Goal: Information Seeking & Learning: Understand process/instructions

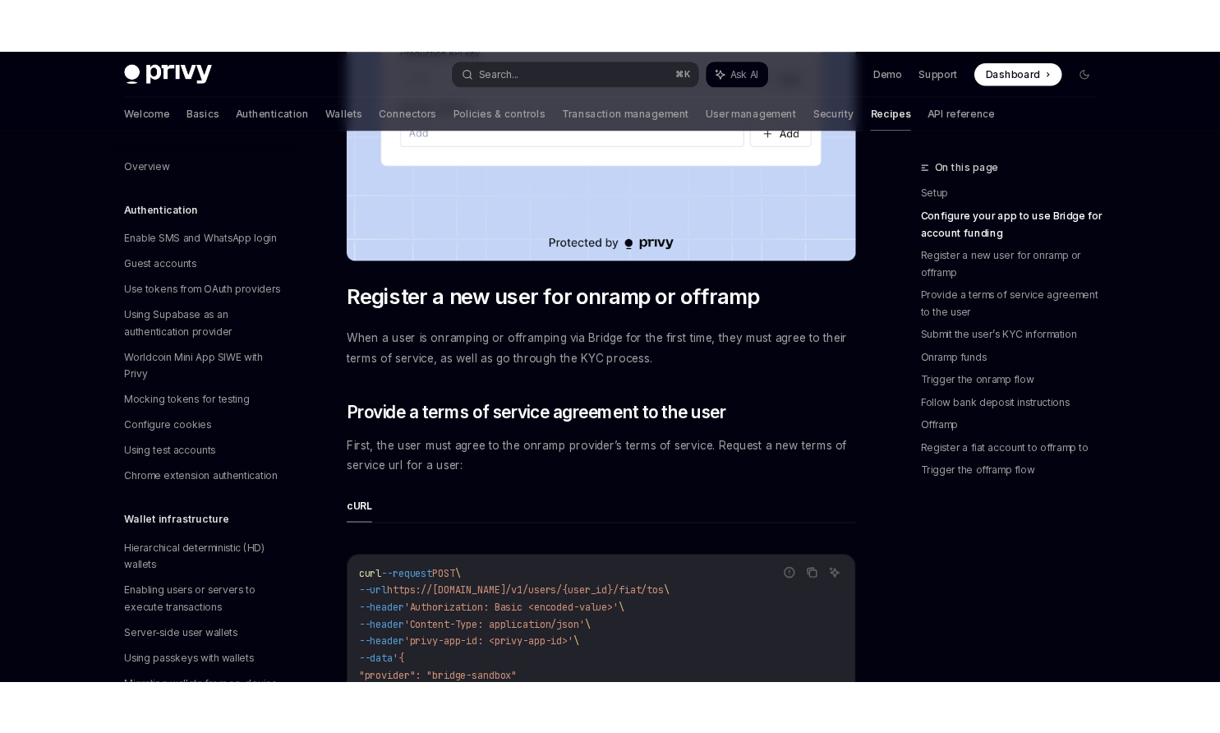
scroll to position [803, 0]
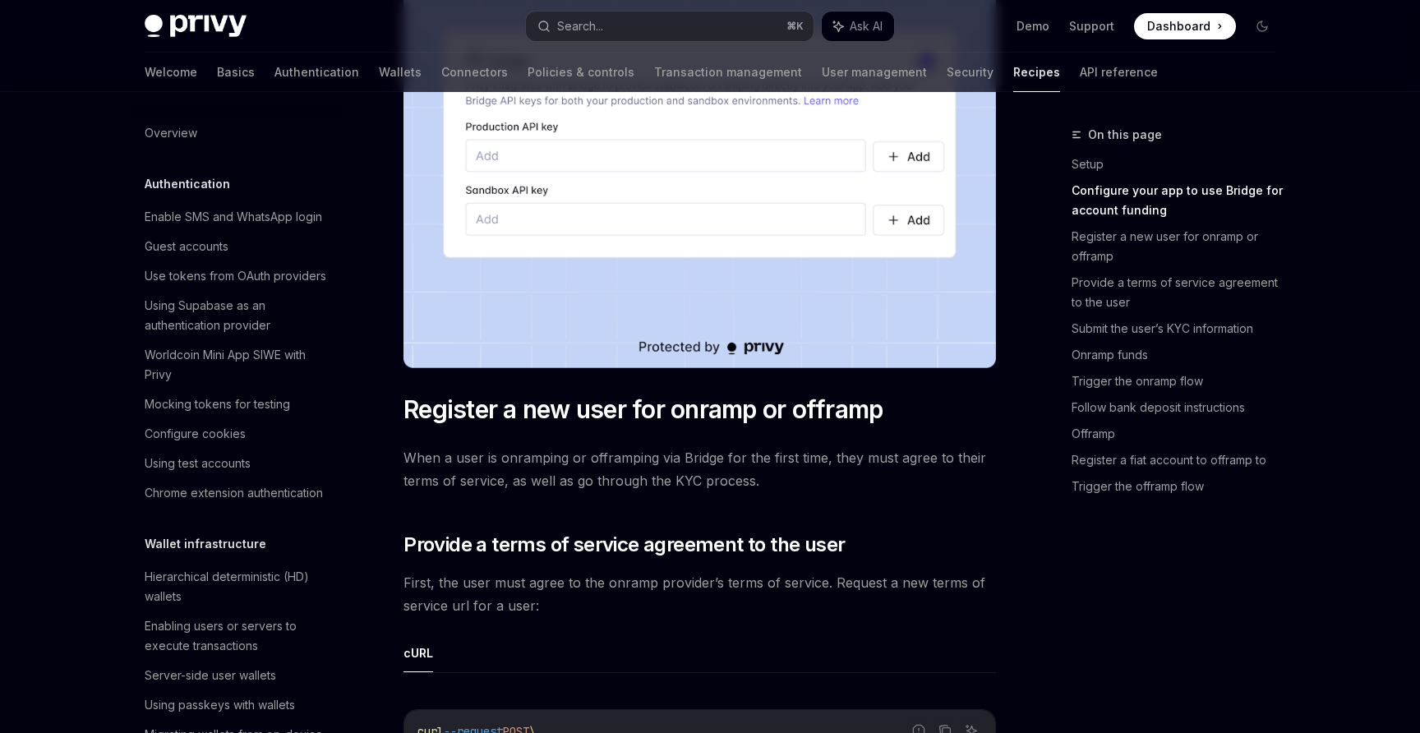
click at [1197, 29] on span "Dashboard" at bounding box center [1178, 26] width 63 height 16
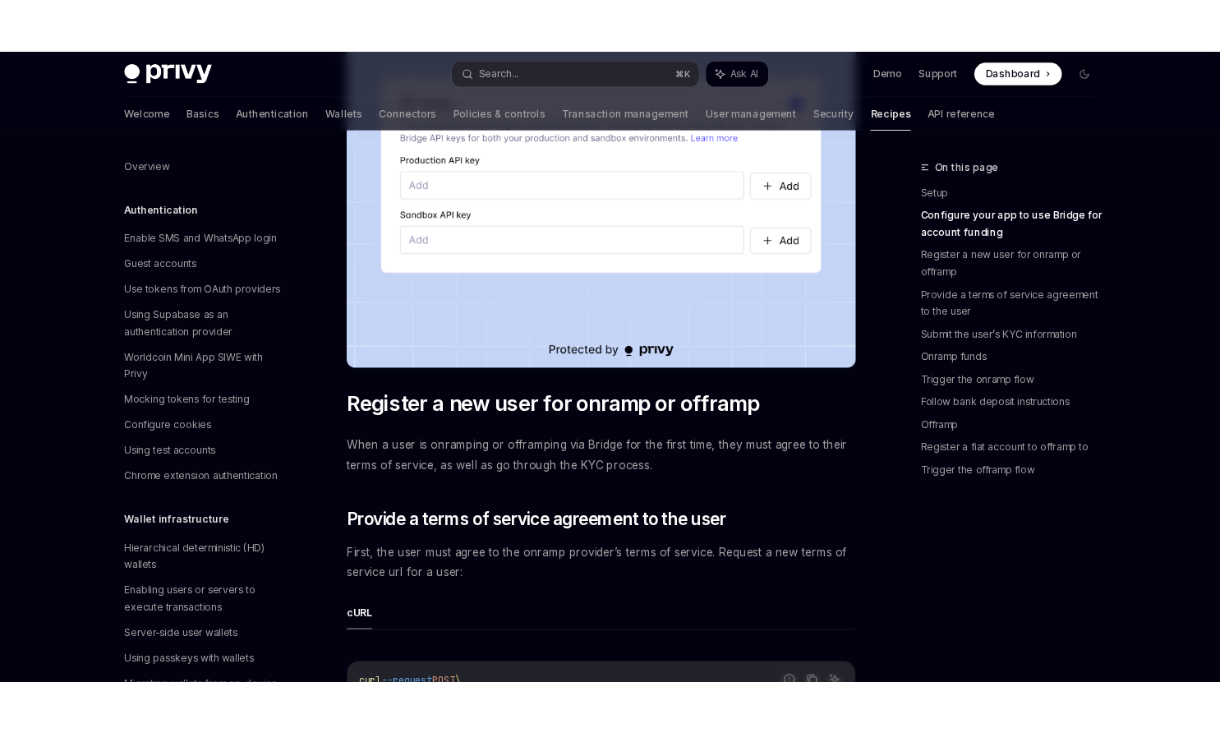
type textarea "*"
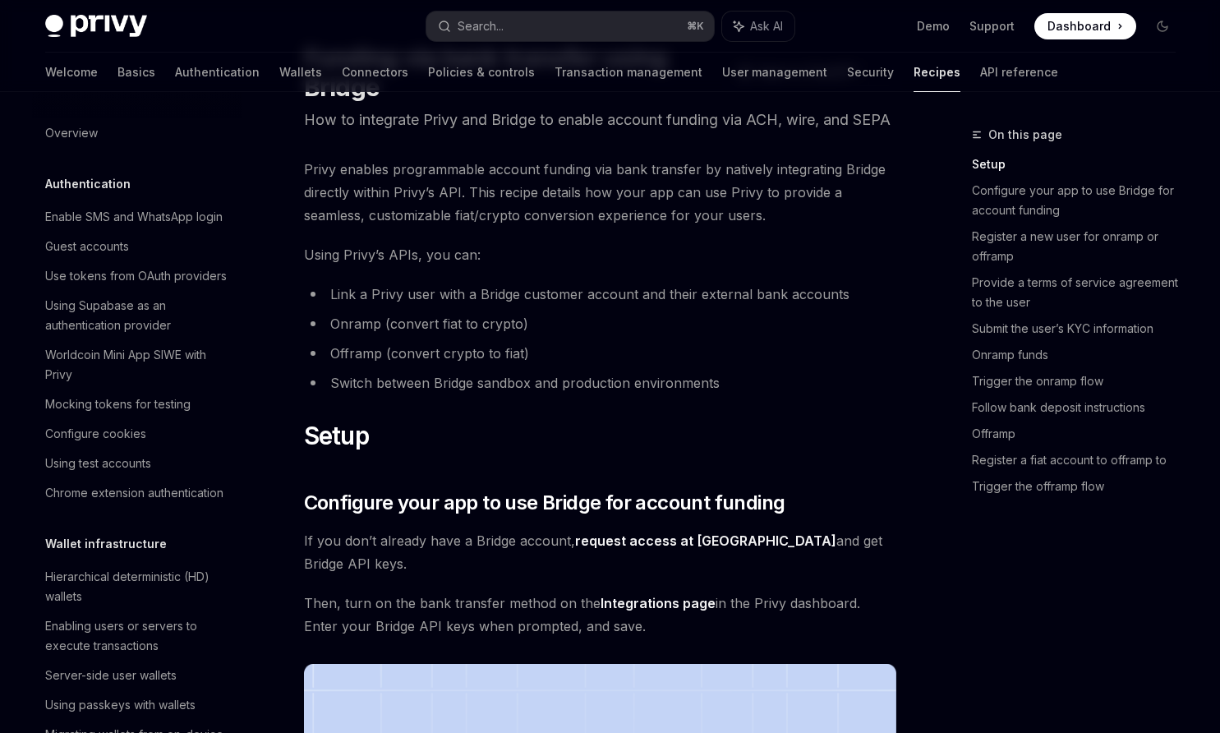
scroll to position [0, 0]
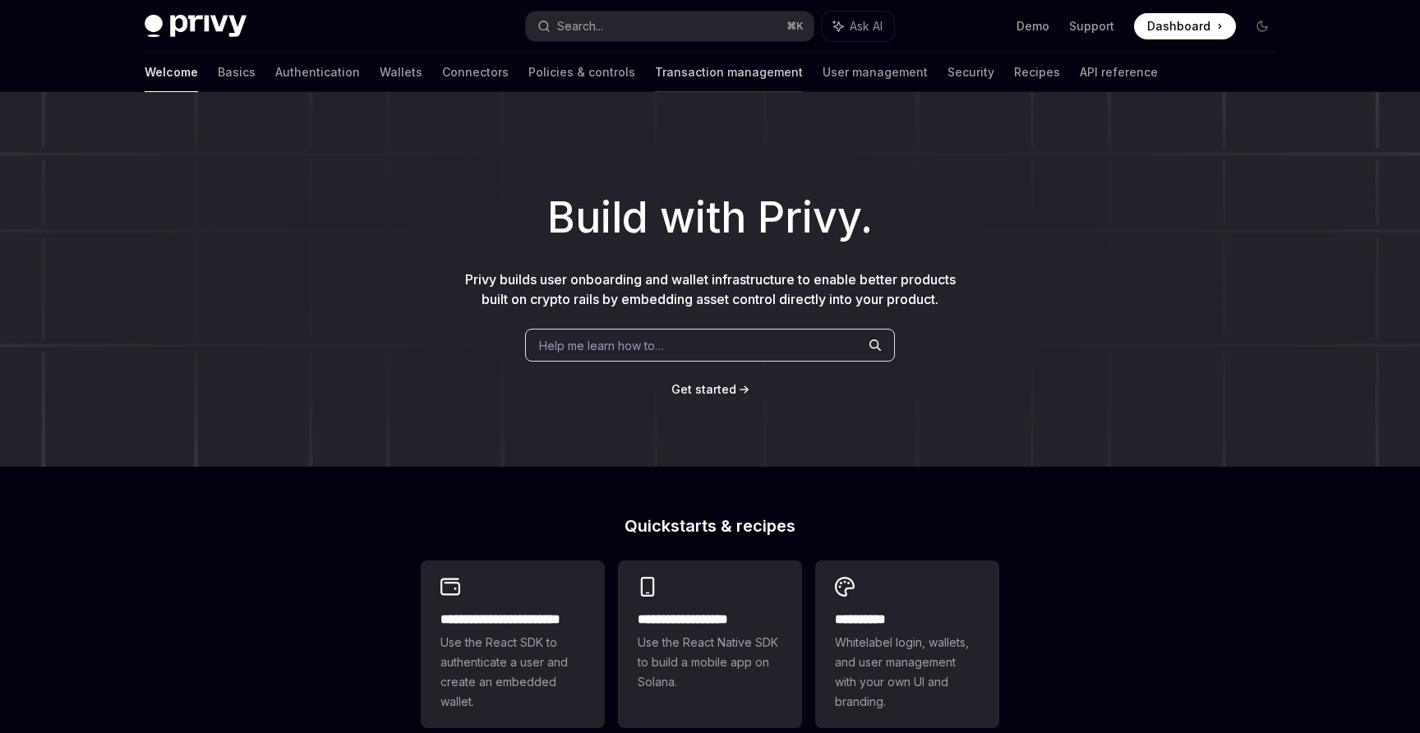
click at [657, 69] on link "Transaction management" at bounding box center [729, 72] width 148 height 39
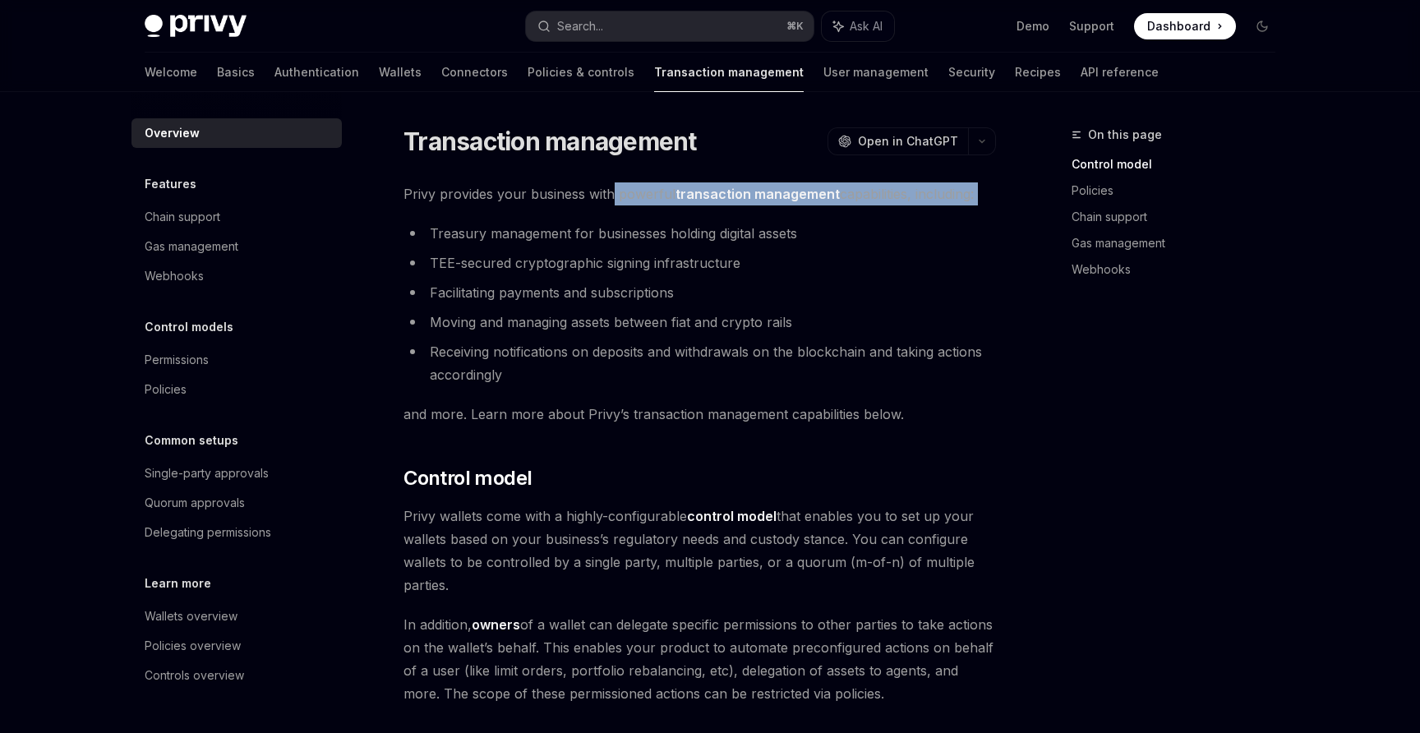
drag, startPoint x: 612, startPoint y: 185, endPoint x: 612, endPoint y: 209, distance: 23.8
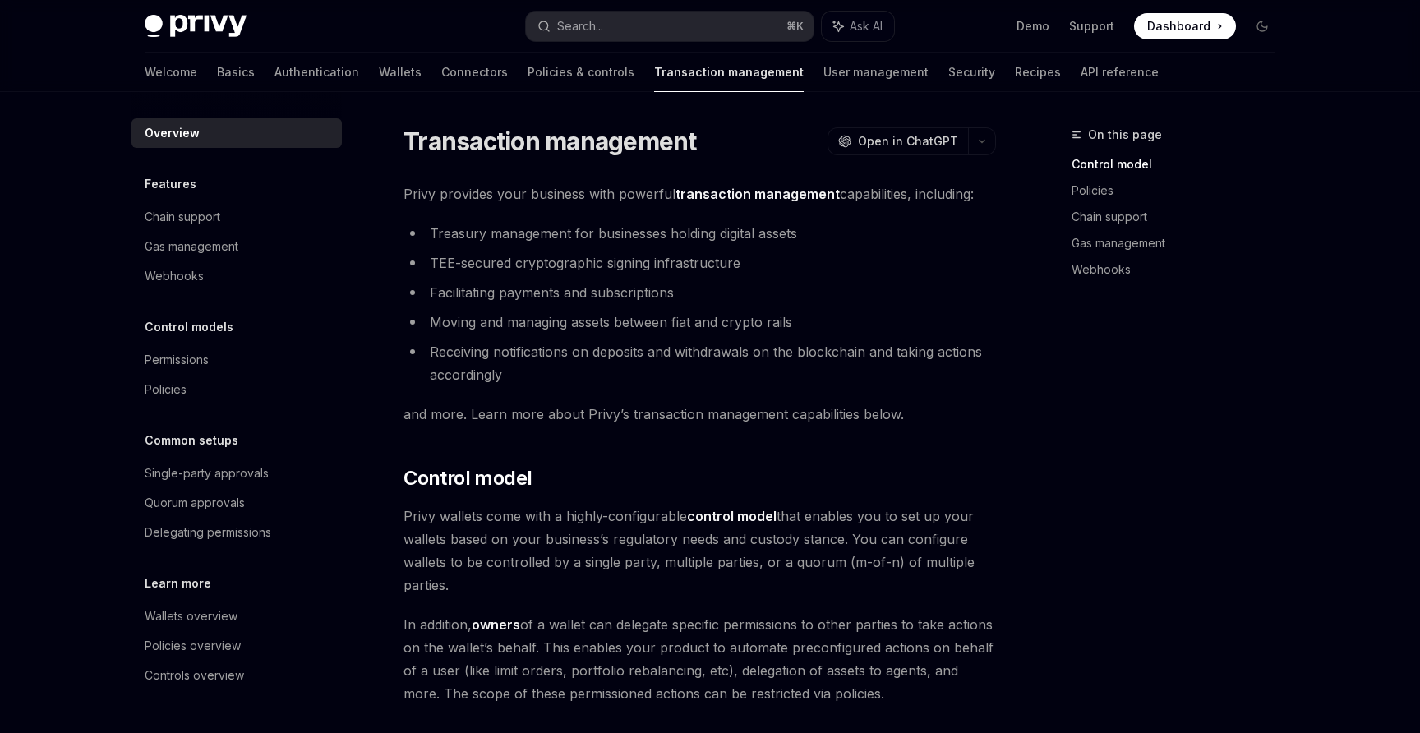
click at [600, 203] on span "Privy provides your business with powerful transaction management capabilities,…" at bounding box center [699, 193] width 592 height 23
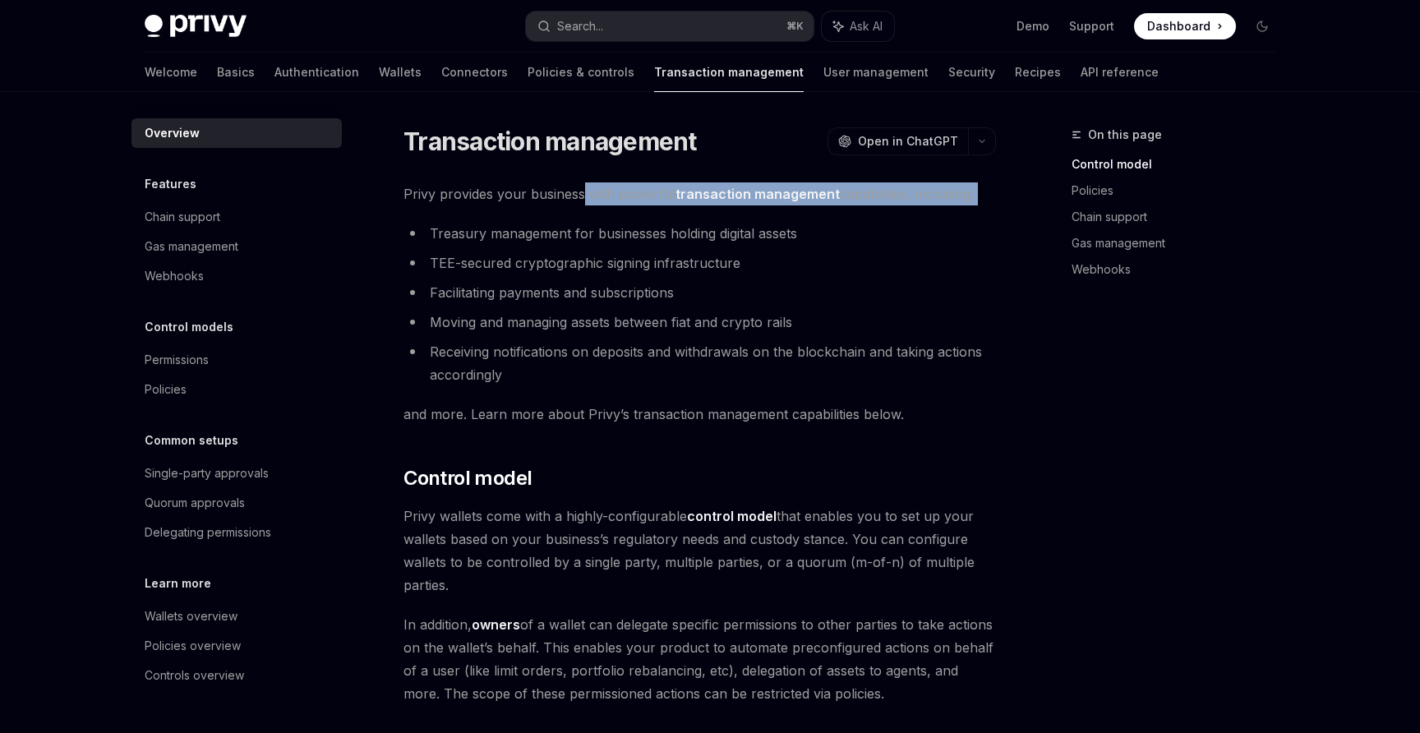
drag, startPoint x: 581, startPoint y: 191, endPoint x: 581, endPoint y: 219, distance: 27.9
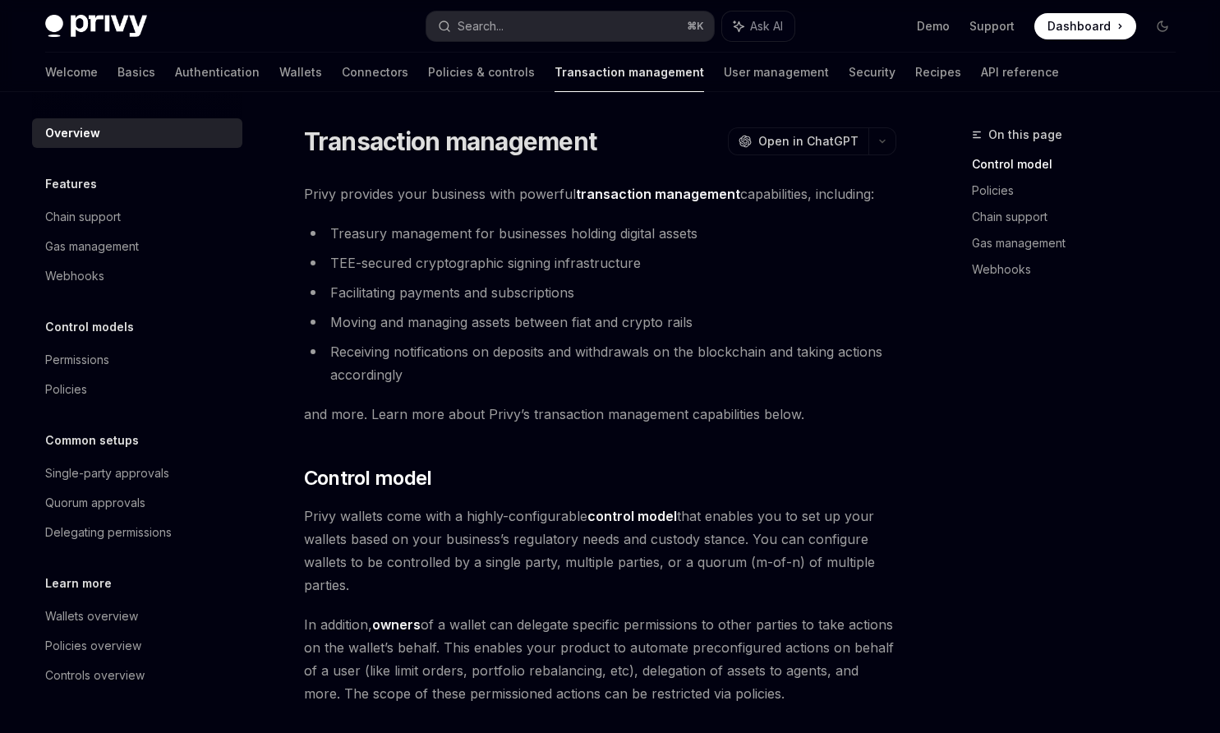
click at [508, 255] on li "TEE-secured cryptographic signing infrastructure" at bounding box center [600, 262] width 592 height 23
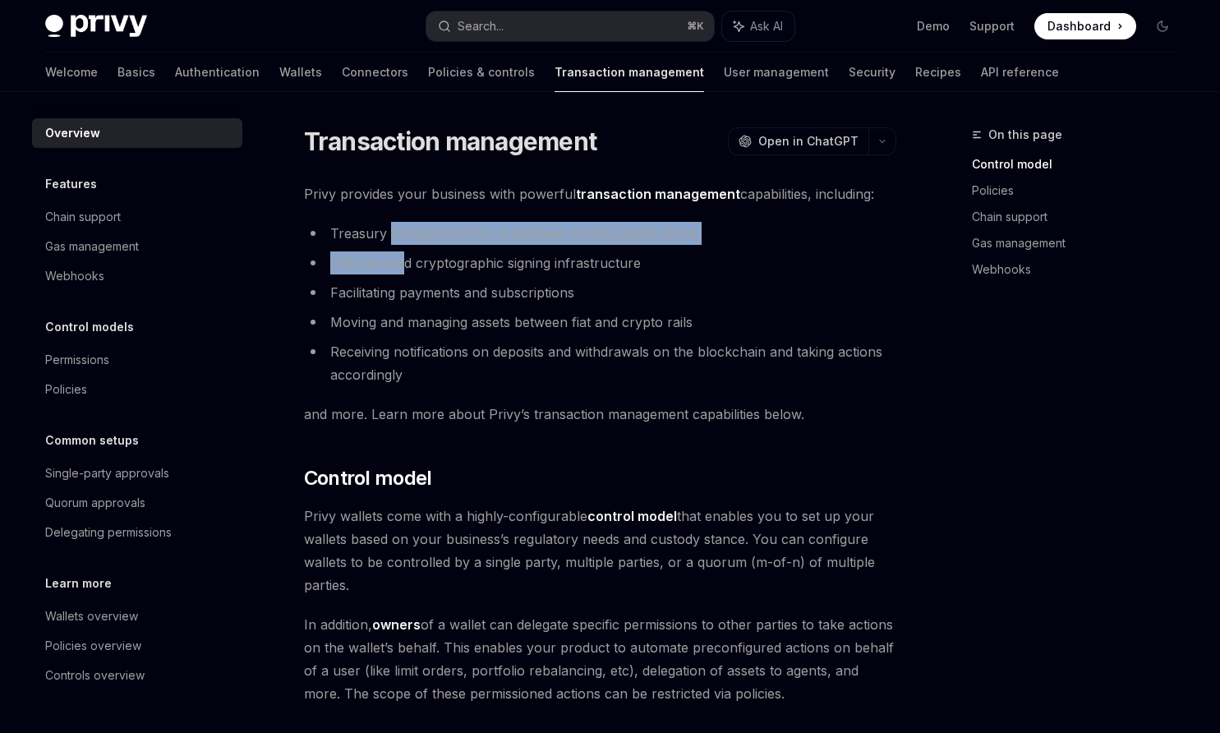
drag, startPoint x: 393, startPoint y: 231, endPoint x: 400, endPoint y: 255, distance: 24.9
click at [400, 255] on ul "Treasury management for businesses holding digital assets TEE-secured cryptogra…" at bounding box center [600, 304] width 592 height 164
click at [400, 255] on li "TEE-secured cryptographic signing infrastructure" at bounding box center [600, 262] width 592 height 23
drag, startPoint x: 404, startPoint y: 233, endPoint x: 398, endPoint y: 275, distance: 42.3
click at [398, 275] on ul "Treasury management for businesses holding digital assets TEE-secured cryptogra…" at bounding box center [600, 304] width 592 height 164
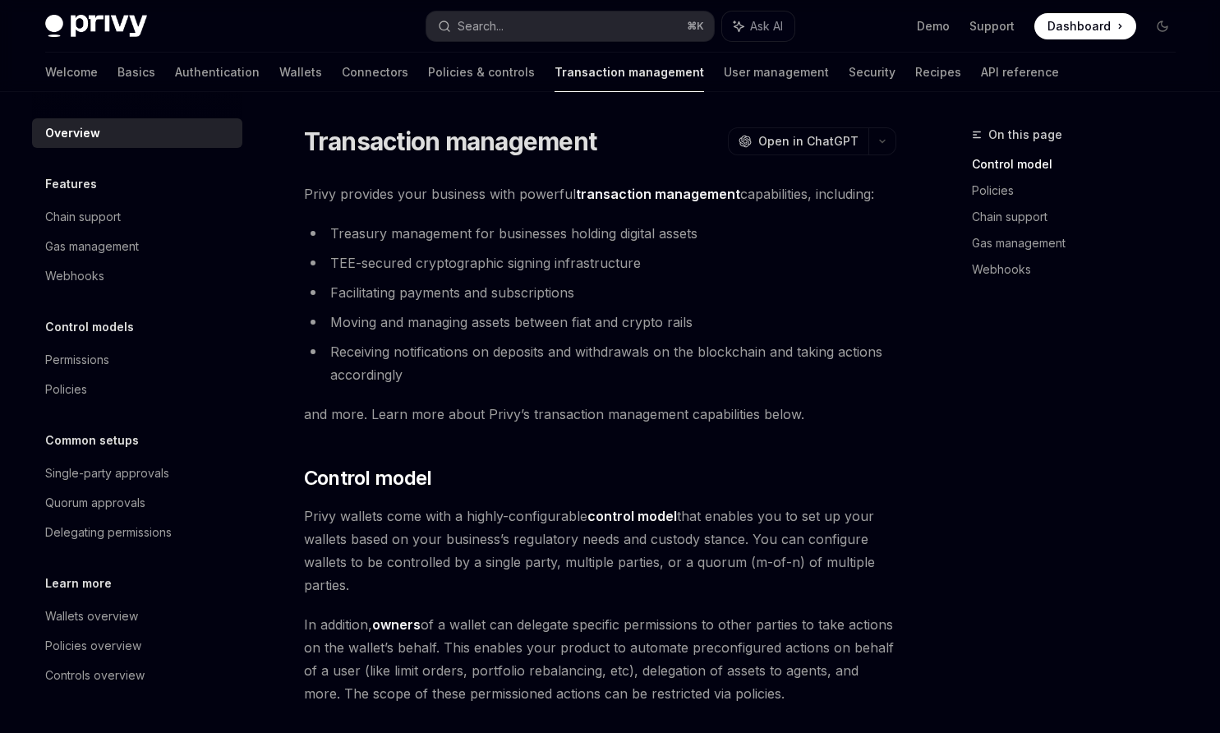
click at [398, 243] on li "Treasury management for businesses holding digital assets" at bounding box center [600, 233] width 592 height 23
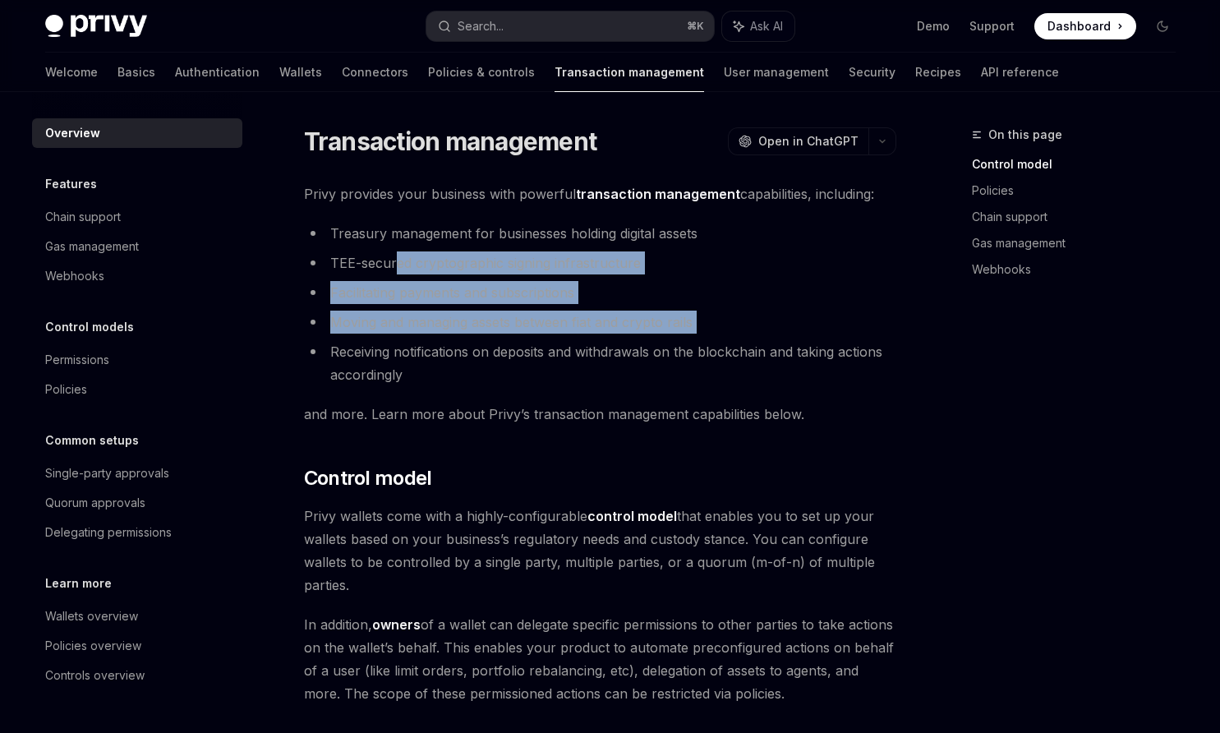
drag, startPoint x: 396, startPoint y: 267, endPoint x: 403, endPoint y: 336, distance: 69.4
click at [403, 336] on ul "Treasury management for businesses holding digital assets TEE-secured cryptogra…" at bounding box center [600, 304] width 592 height 164
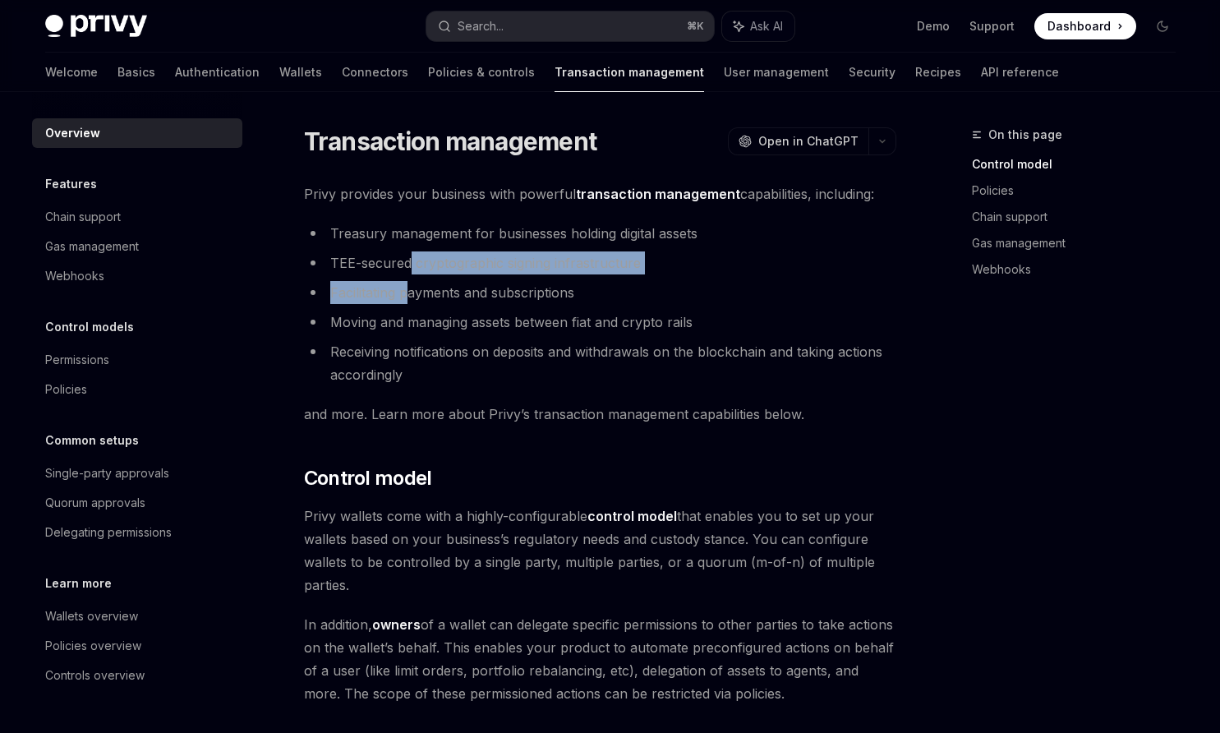
drag, startPoint x: 408, startPoint y: 265, endPoint x: 410, endPoint y: 287, distance: 22.3
click at [410, 286] on ul "Treasury management for businesses holding digital assets TEE-secured cryptogra…" at bounding box center [600, 304] width 592 height 164
click at [447, 380] on li "Receiving notifications on deposits and withdrawals on the blockchain and takin…" at bounding box center [600, 363] width 592 height 46
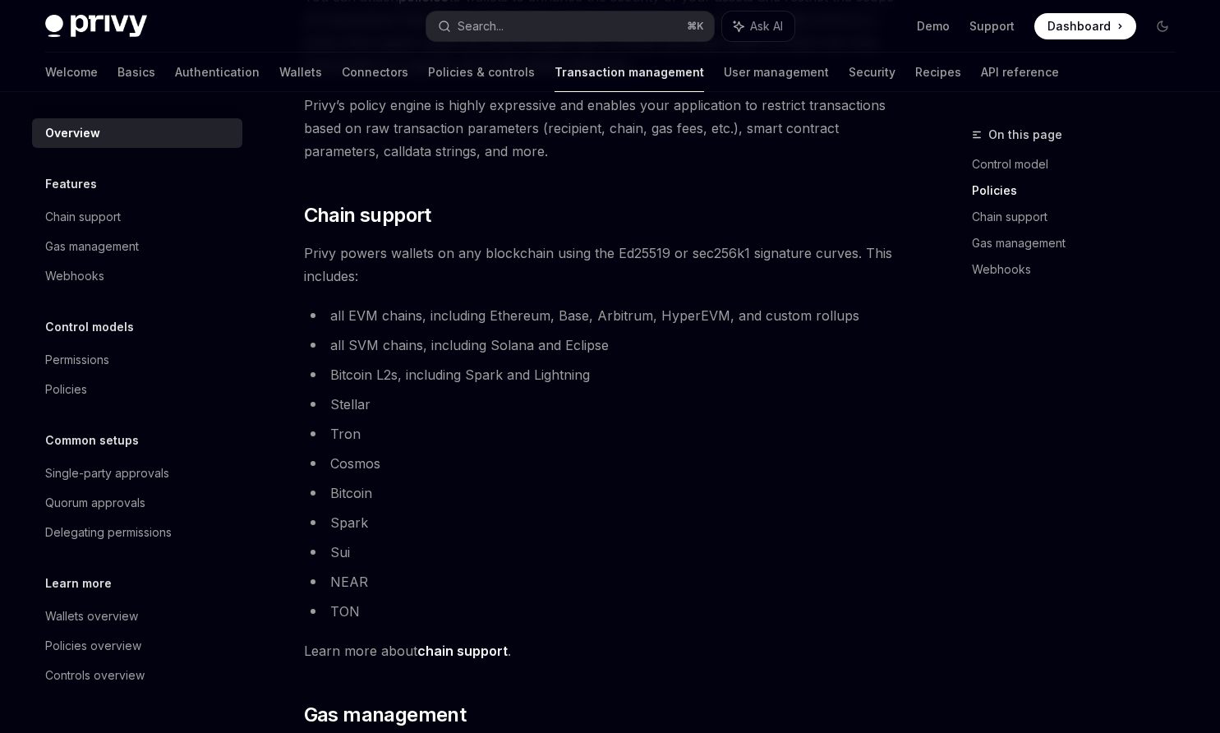
scroll to position [855, 0]
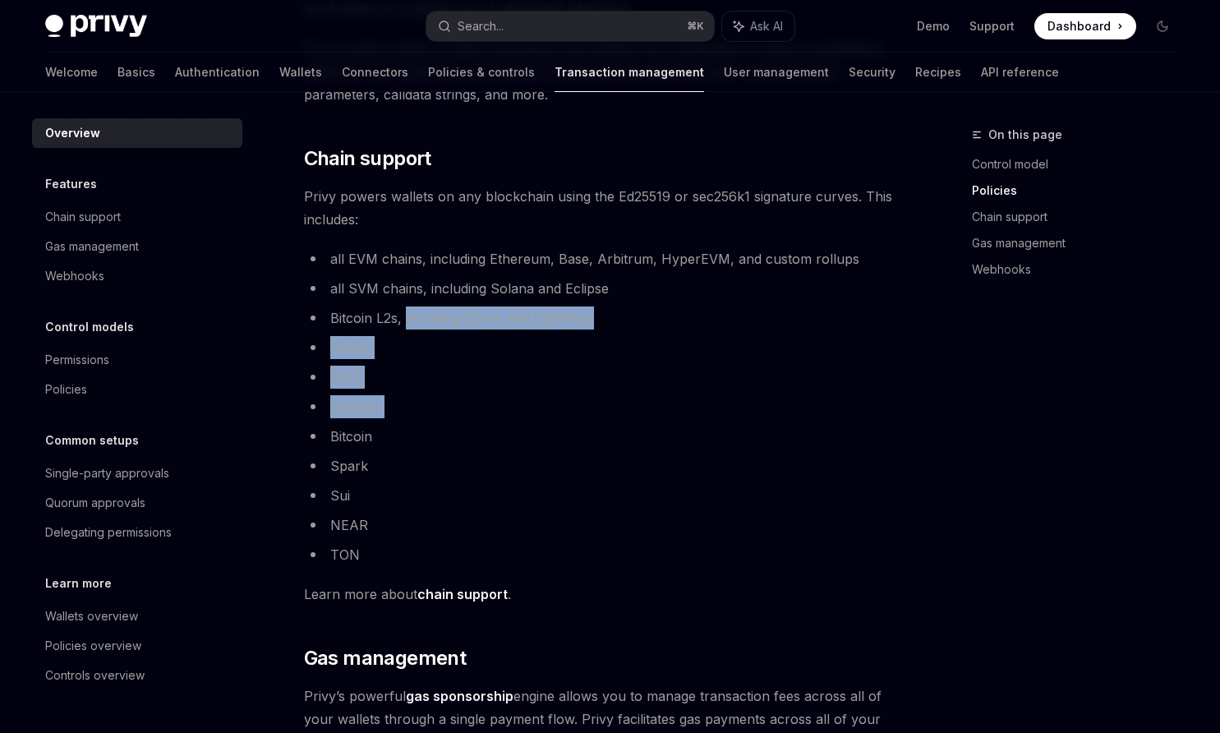
drag, startPoint x: 404, startPoint y: 317, endPoint x: 404, endPoint y: 421, distance: 103.5
click at [404, 421] on ul "all EVM chains, including Ethereum, Base, Arbitrum, HyperEVM, and custom rollup…" at bounding box center [600, 406] width 592 height 319
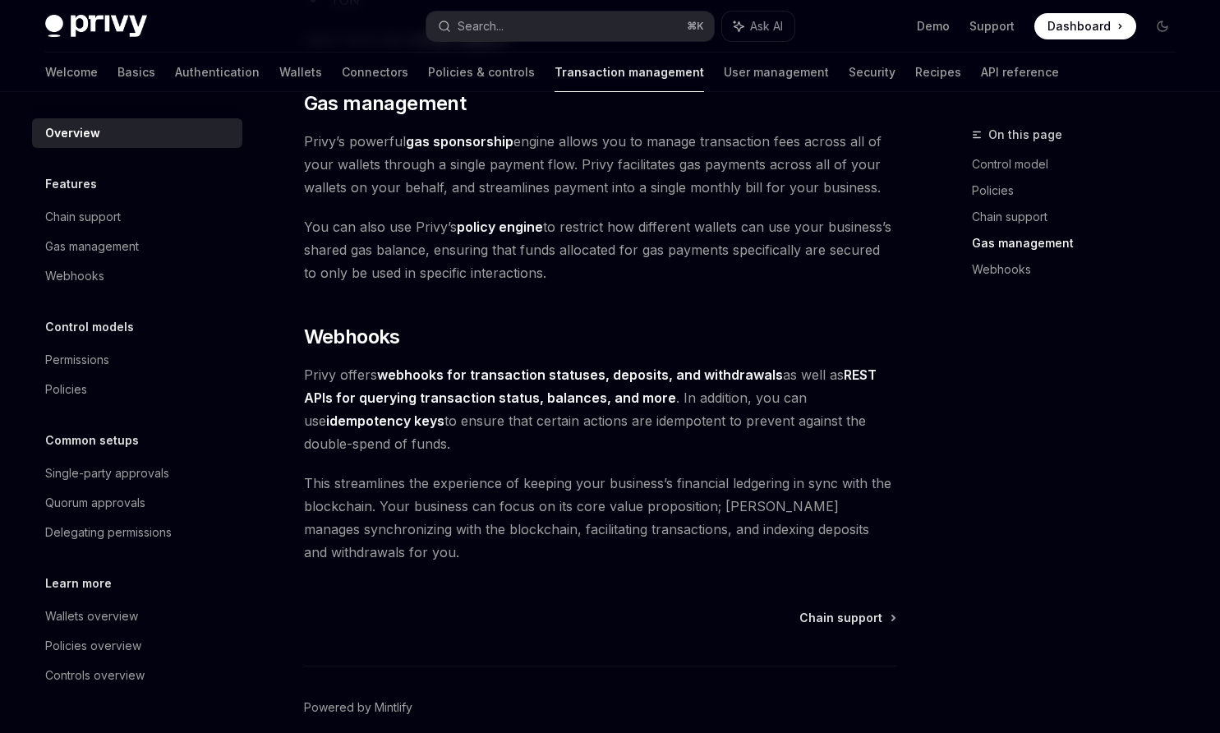
scroll to position [1434, 0]
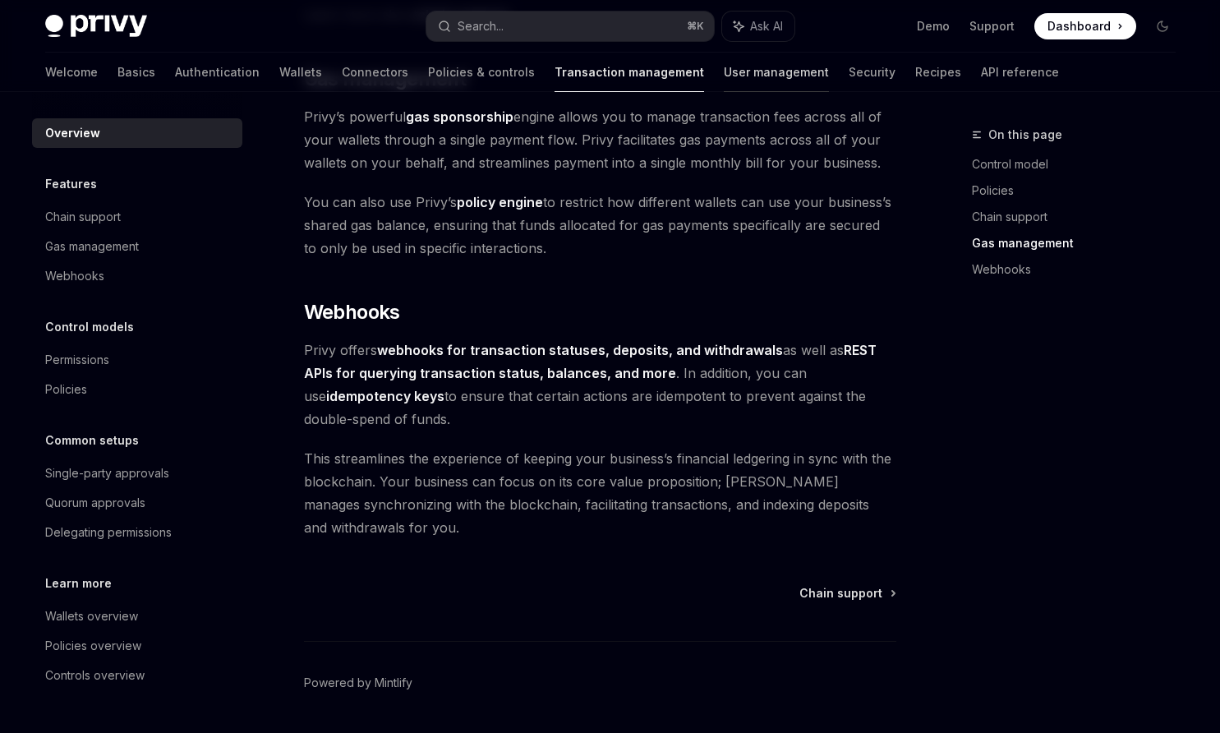
click at [724, 78] on link "User management" at bounding box center [776, 72] width 105 height 39
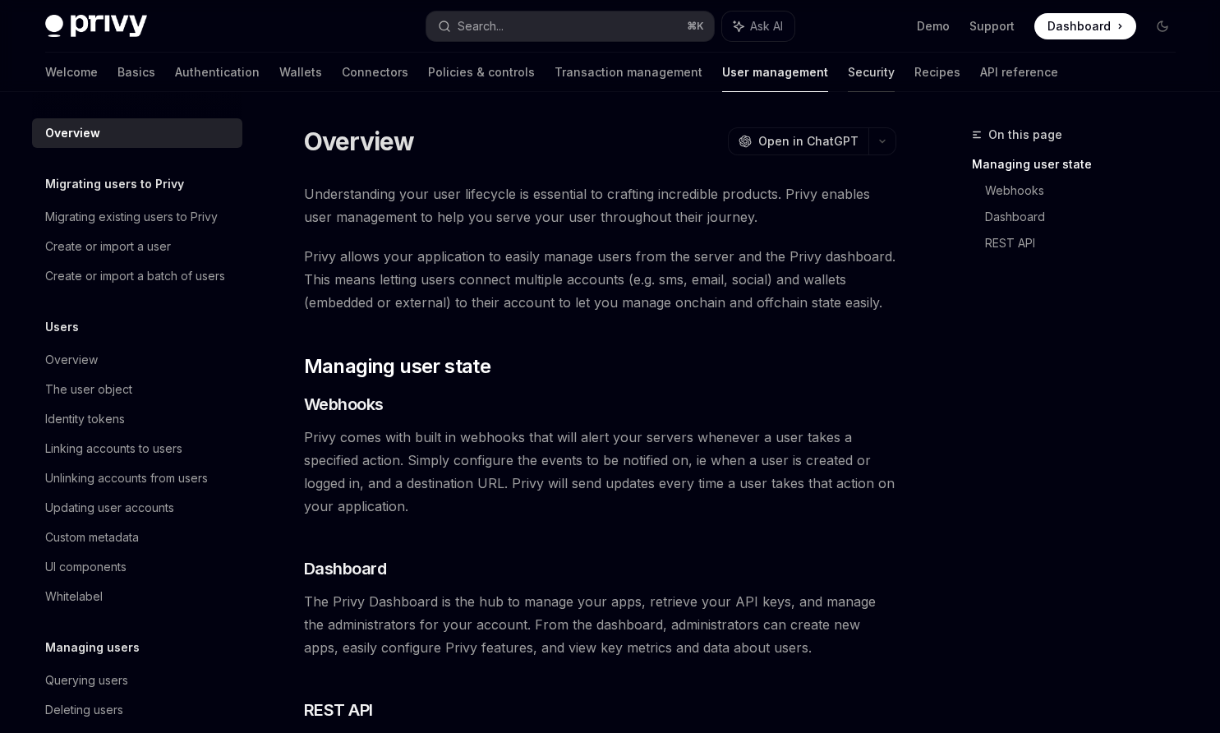
click at [848, 71] on link "Security" at bounding box center [871, 72] width 47 height 39
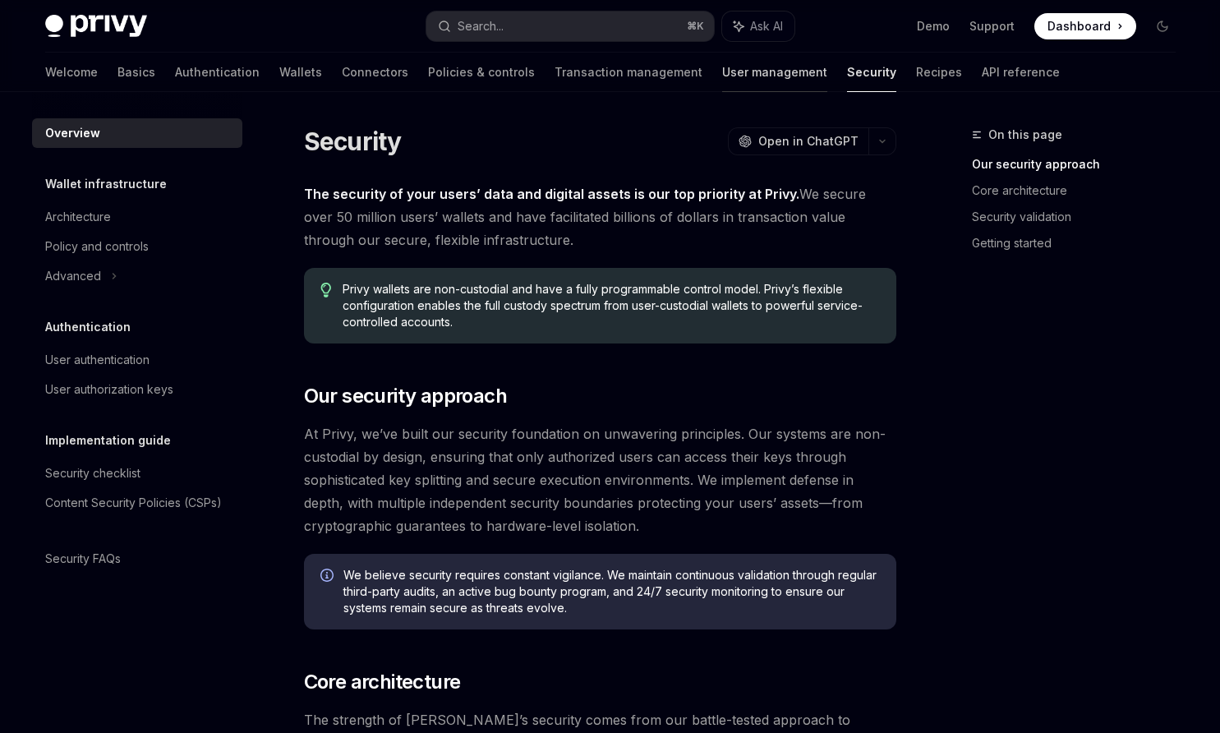
click at [722, 69] on link "User management" at bounding box center [774, 72] width 105 height 39
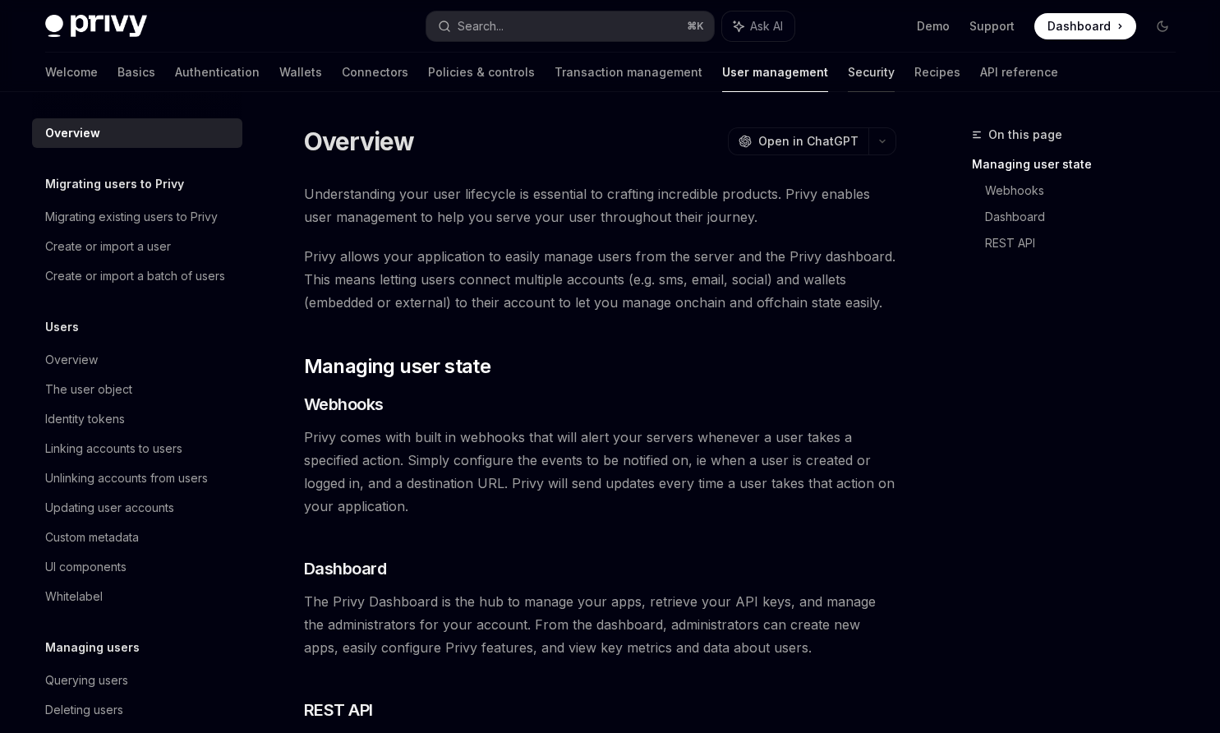
click at [848, 71] on link "Security" at bounding box center [871, 72] width 47 height 39
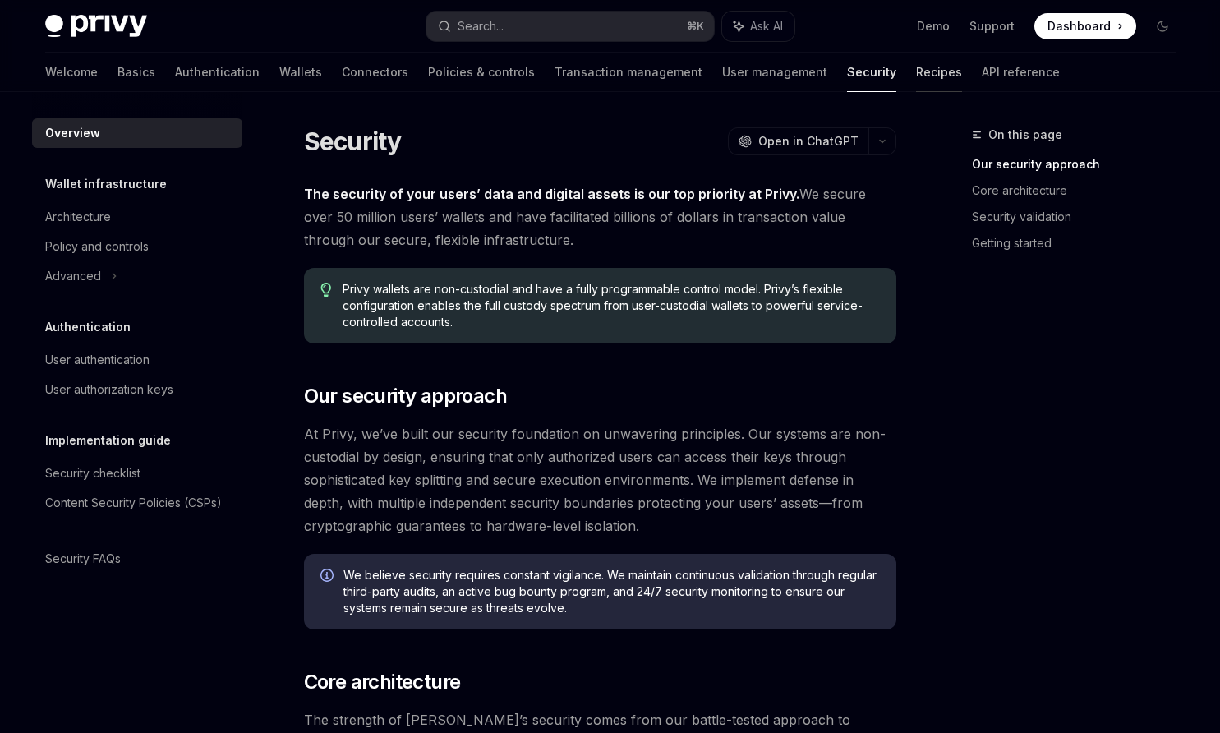
click at [916, 70] on link "Recipes" at bounding box center [939, 72] width 46 height 39
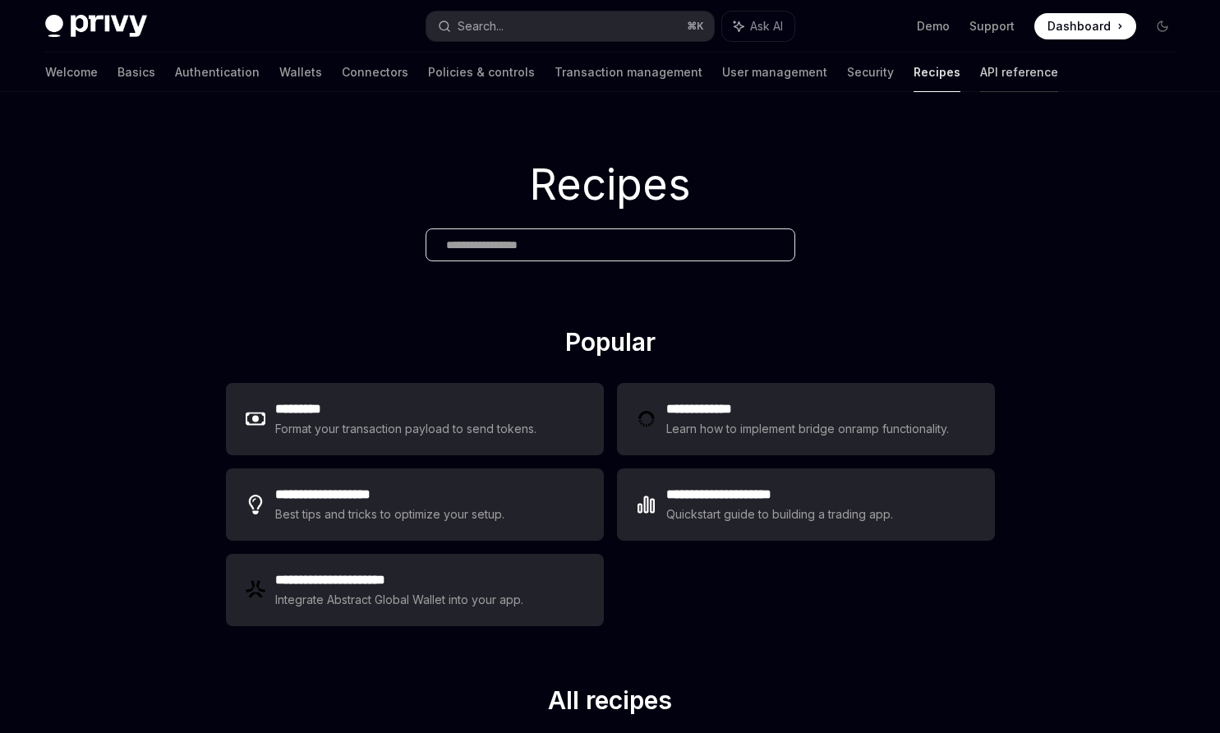
click at [980, 70] on link "API reference" at bounding box center [1019, 72] width 78 height 39
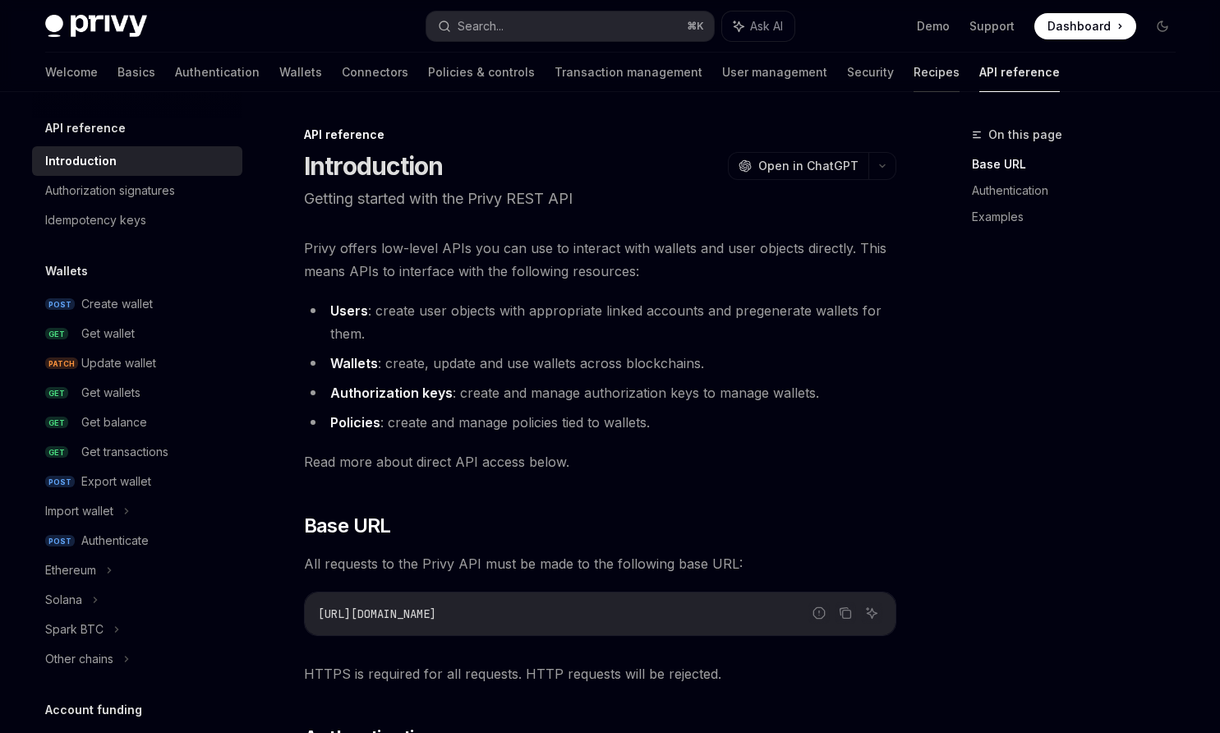
click at [914, 68] on link "Recipes" at bounding box center [937, 72] width 46 height 39
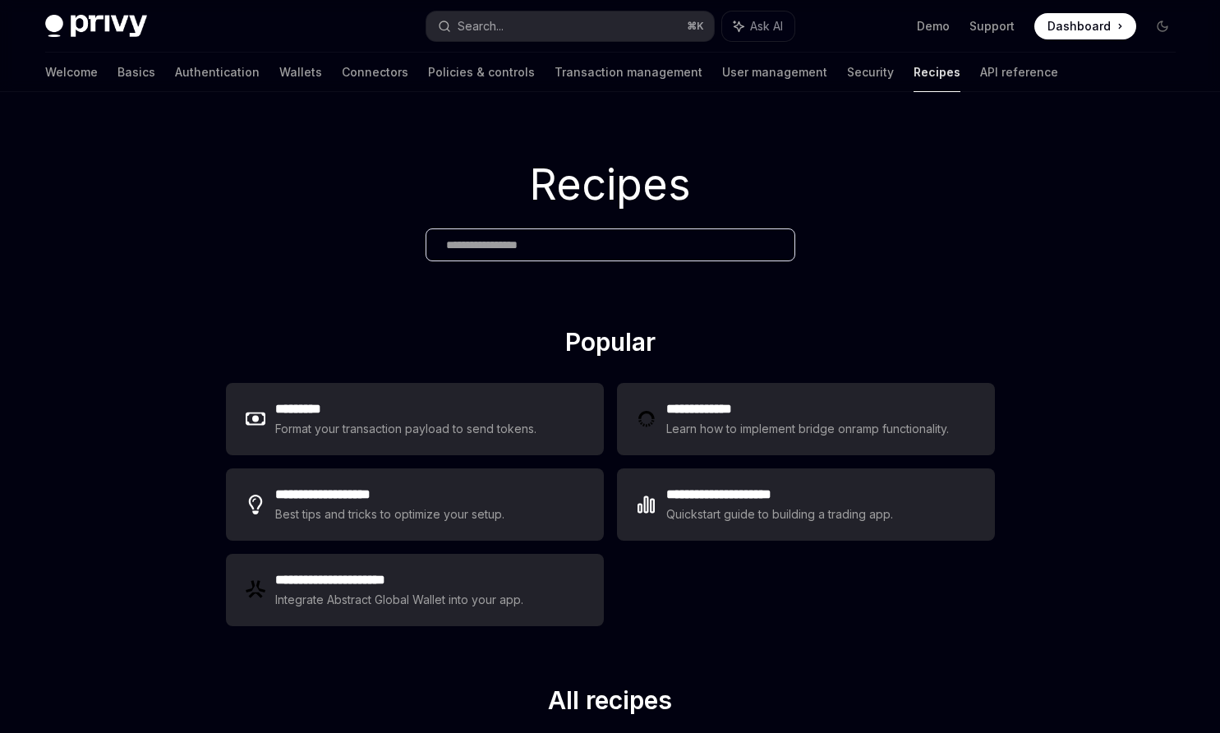
click at [744, 70] on div "Welcome Basics Authentication Wallets Connectors Policies & controls Transactio…" at bounding box center [551, 72] width 1013 height 39
click at [722, 77] on link "User management" at bounding box center [774, 72] width 105 height 39
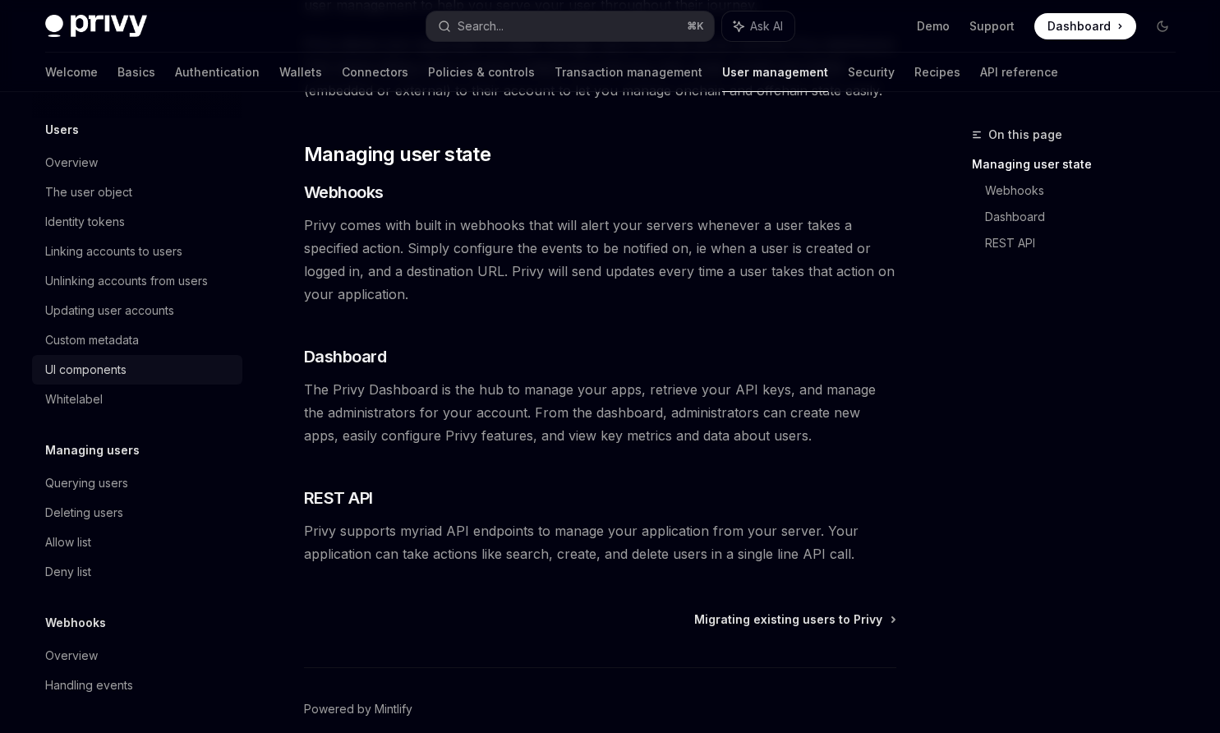
scroll to position [288, 0]
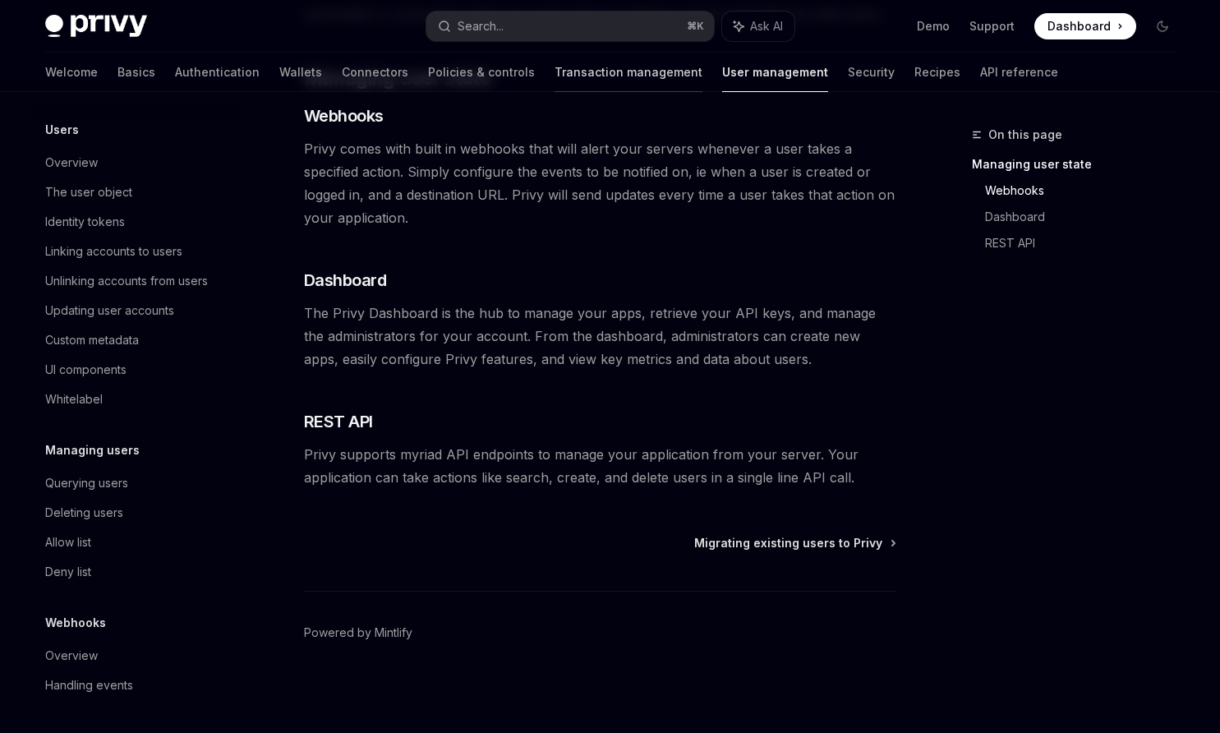
click at [555, 63] on link "Transaction management" at bounding box center [629, 72] width 148 height 39
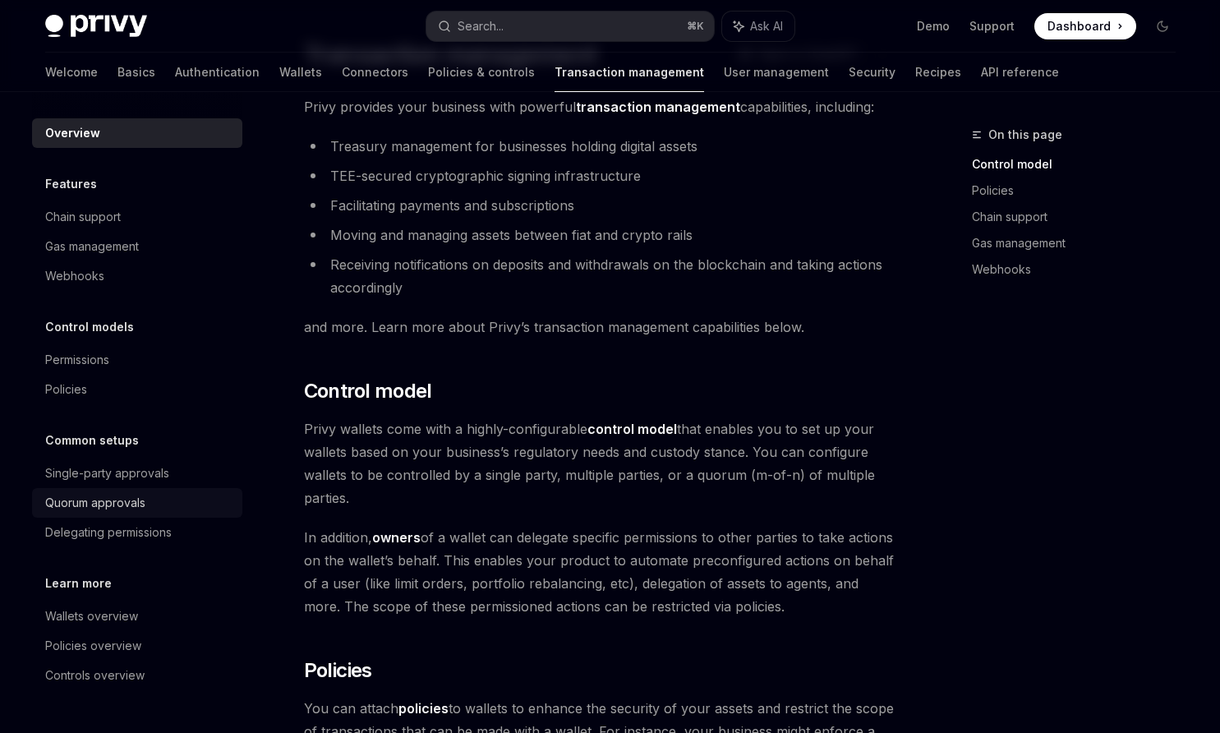
scroll to position [89, 0]
click at [279, 76] on link "Wallets" at bounding box center [300, 72] width 43 height 39
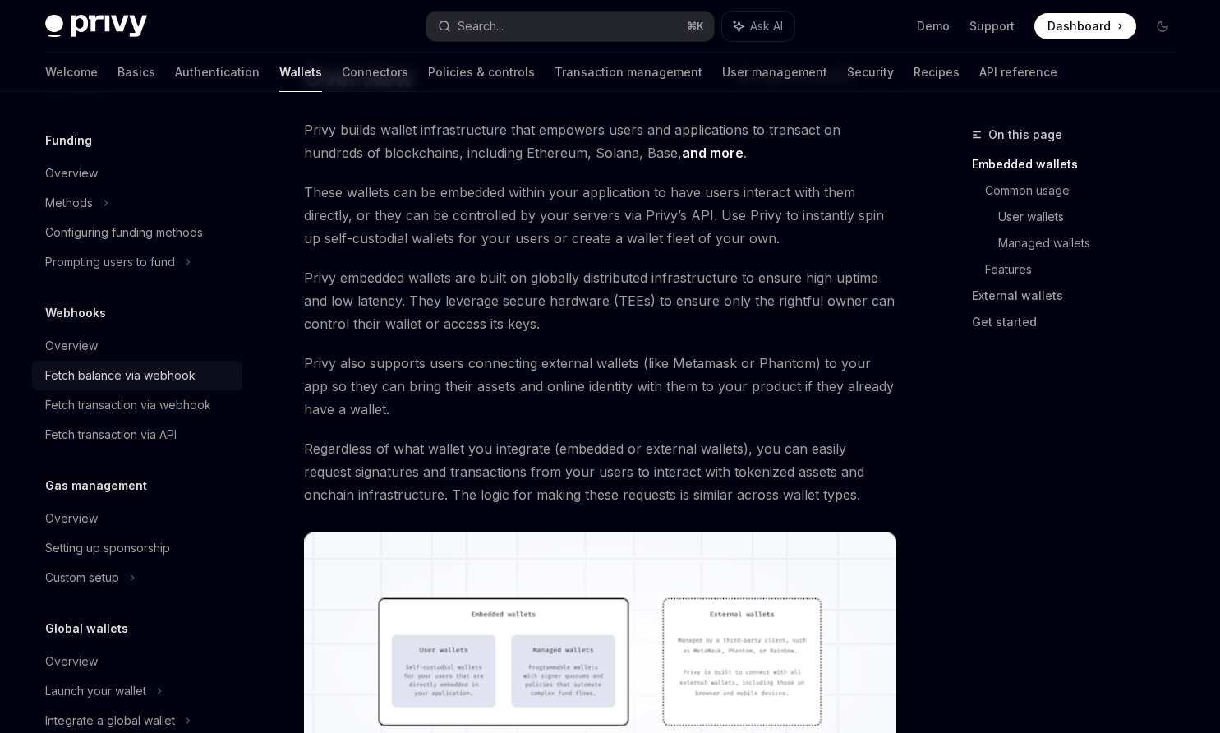
scroll to position [648, 0]
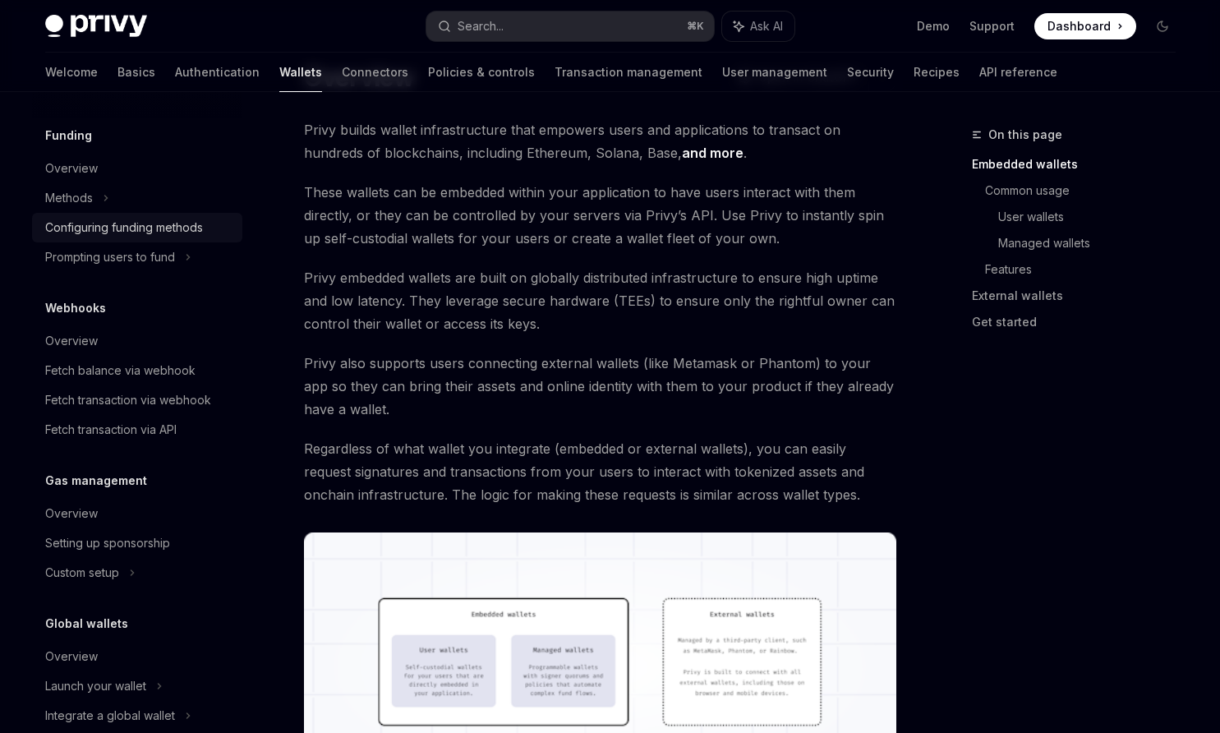
click at [92, 223] on div "Configuring funding methods" at bounding box center [124, 228] width 158 height 20
type textarea "*"
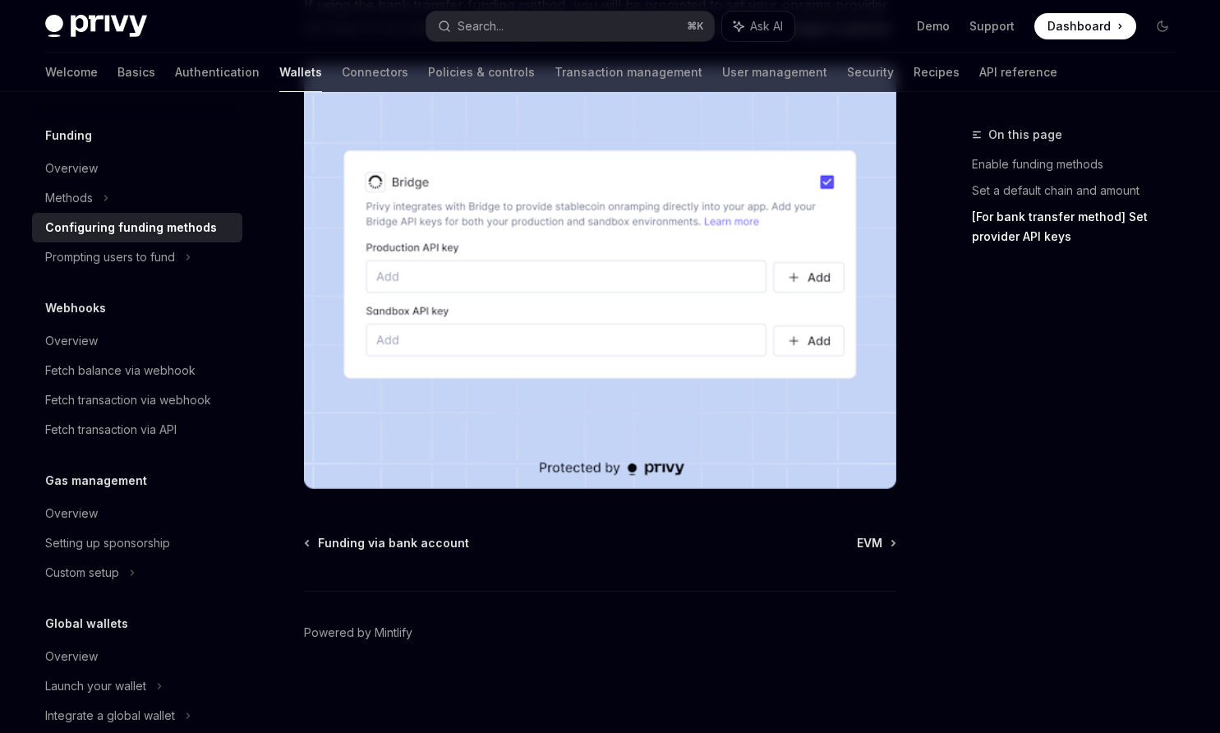
scroll to position [679, 0]
